Goal: Task Accomplishment & Management: Manage account settings

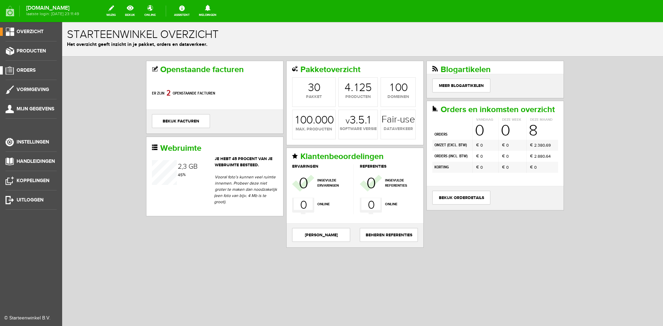
click at [29, 69] on span "Orders" at bounding box center [26, 70] width 19 height 6
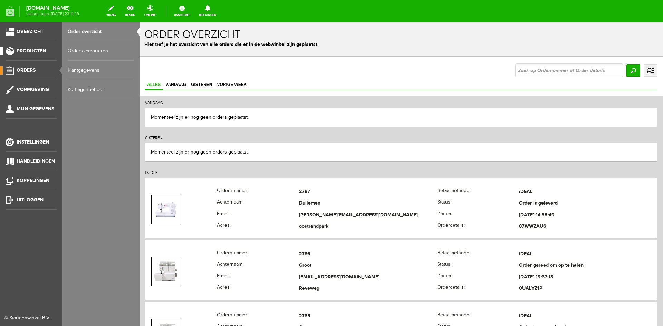
click at [35, 50] on span "Producten" at bounding box center [31, 51] width 29 height 6
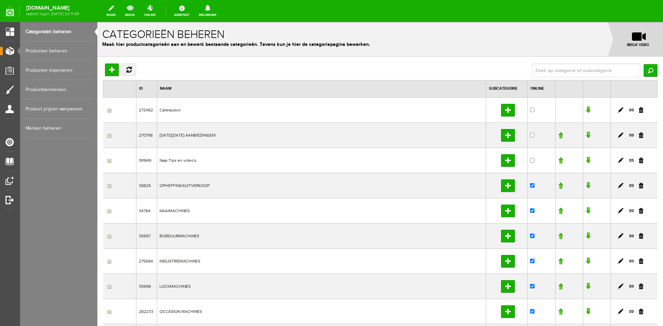
click at [48, 50] on link "Producten beheren" at bounding box center [59, 50] width 66 height 19
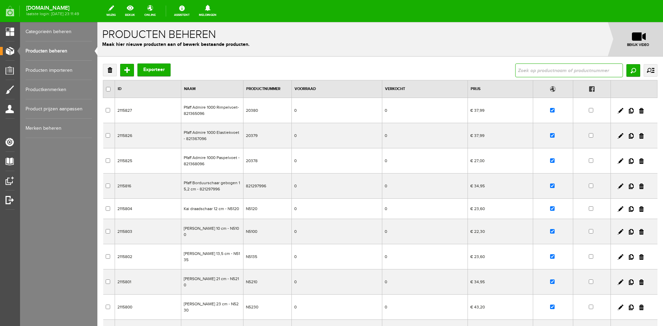
click at [524, 71] on input "text" at bounding box center [569, 71] width 108 height 14
click at [537, 70] on input "text" at bounding box center [569, 71] width 108 height 14
type input "2"
type input "brother"
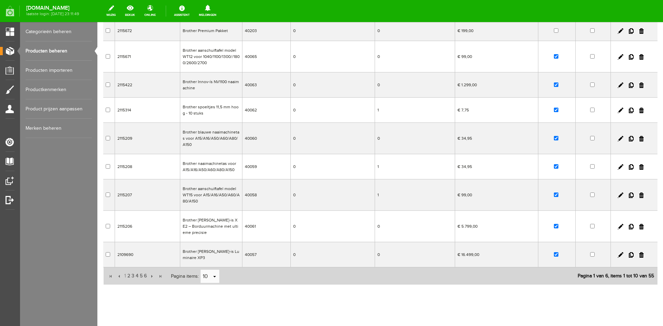
scroll to position [108, 0]
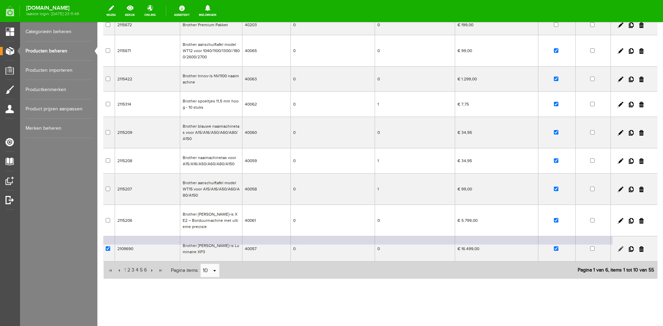
click at [618, 247] on link at bounding box center [621, 250] width 6 height 6
checkbox input "true"
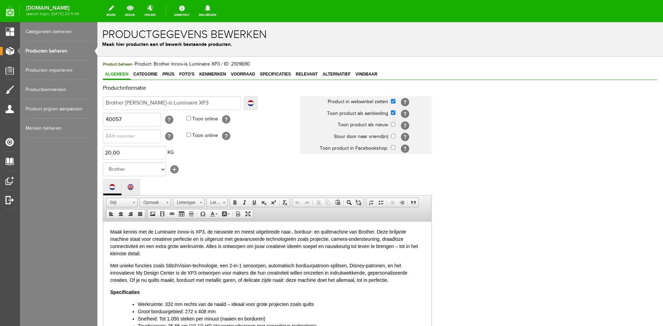
scroll to position [0, 0]
click at [191, 106] on input "Brother [PERSON_NAME]-is Luminaire XP3" at bounding box center [172, 103] width 138 height 14
type input "Brother [PERSON_NAME]-is Luminaire XP3"
type input "Brother [PERSON_NAME]-is Luminaire XP3 -"
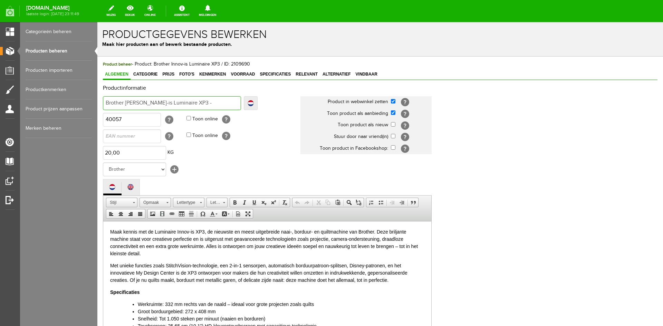
type input "Brother [PERSON_NAME]-is Luminaire XP3 -"
type input "Brother [PERSON_NAME]-is Luminaire XP3 - g"
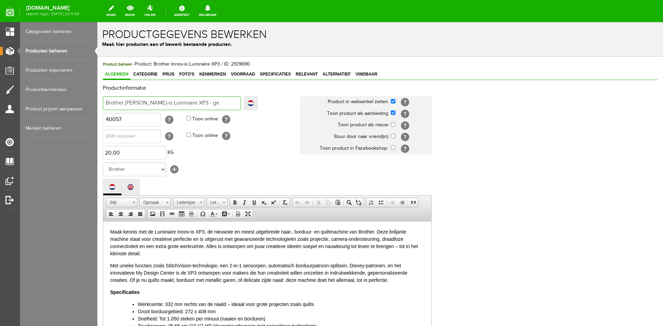
type input "Brother Innov-is Luminaire XP3 - ger"
type input "Brother Innov-is Luminaire XP3 - gere"
type input "Brother Innov-is Luminaire XP3 - geres"
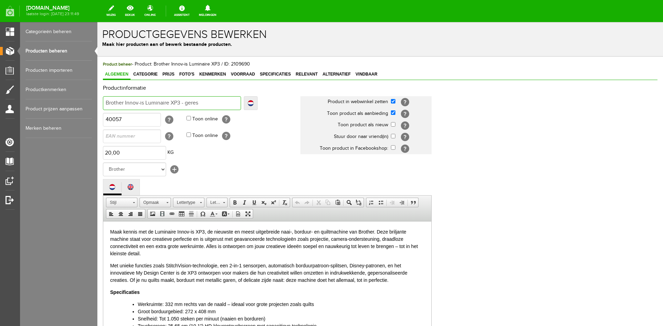
type input "Brother Innov-is Luminaire XP3 - geres"
type input "Brother [PERSON_NAME]-is Luminaire XP3 - gereser"
type input "Brother [PERSON_NAME]-is Luminaire XP3 - gereserv"
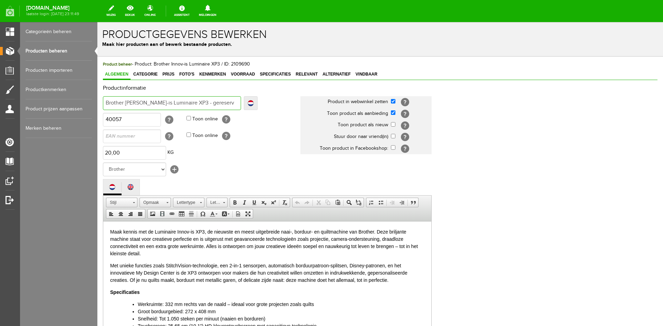
type input "Brother [PERSON_NAME]-is Luminaire XP3 - gereserve"
type input "Brother [PERSON_NAME]-is Luminaire XP3 - gereserveer"
type input "Brother [PERSON_NAME]-is Luminaire XP3 - gereserveerd"
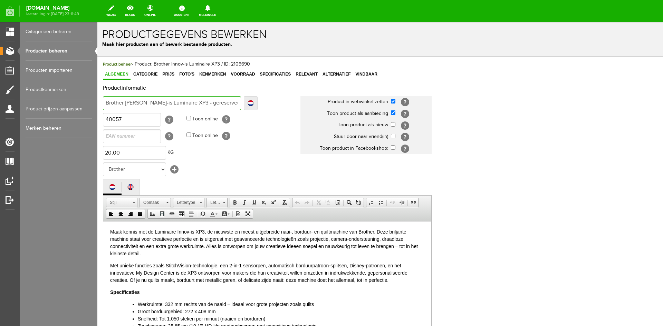
type input "Brother [PERSON_NAME]-is Luminaire XP3 - gereserveerd"
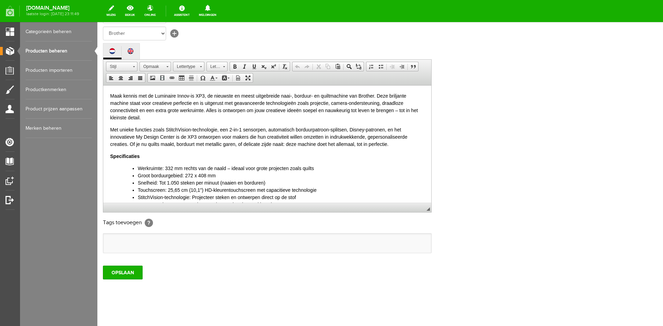
scroll to position [138, 0]
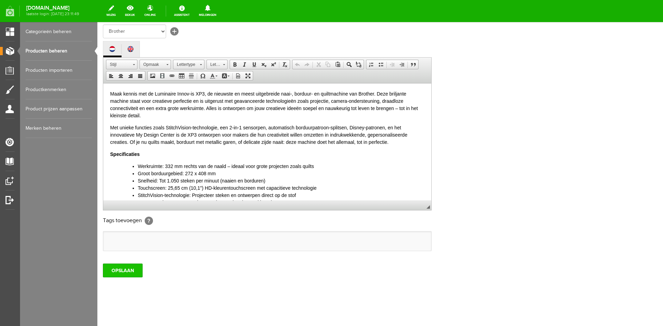
type input "Brother [PERSON_NAME]-is Luminaire XP3 - gereserveerd"
click at [117, 267] on input "OPSLAAN" at bounding box center [123, 271] width 40 height 14
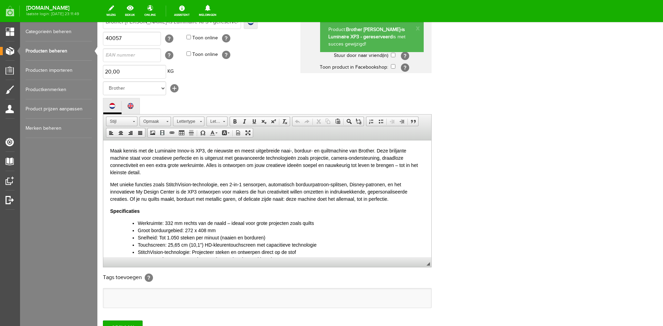
scroll to position [0, 0]
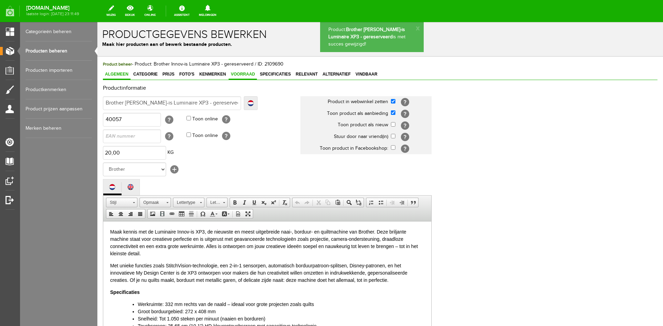
click at [243, 73] on span "Voorraad" at bounding box center [243, 74] width 28 height 5
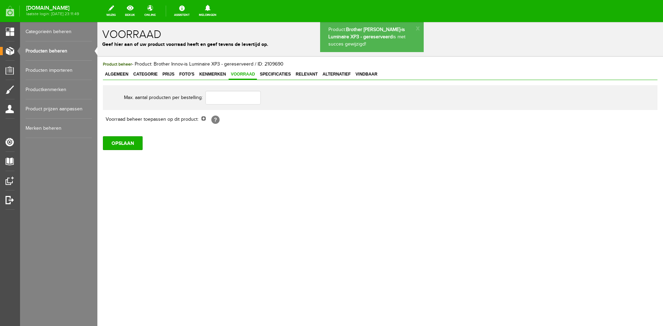
click at [205, 119] on input "checkbox" at bounding box center [203, 118] width 4 height 4
checkbox input "true"
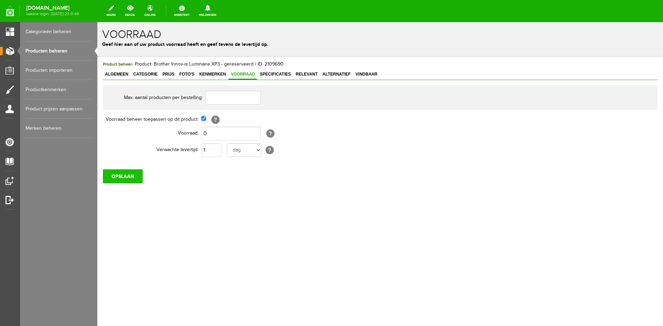
click at [124, 178] on input "OPSLAAN" at bounding box center [123, 177] width 40 height 14
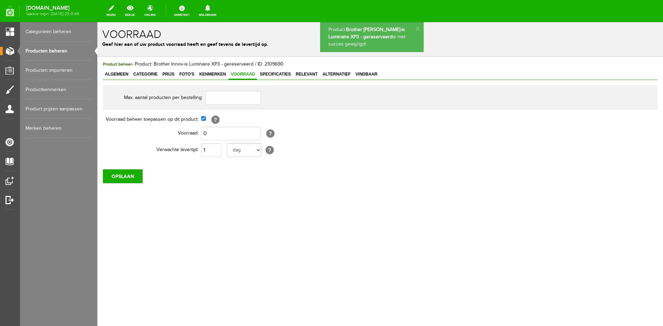
click at [55, 52] on link "Producten beheren" at bounding box center [59, 50] width 66 height 19
